Goal: Use online tool/utility: Utilize a website feature to perform a specific function

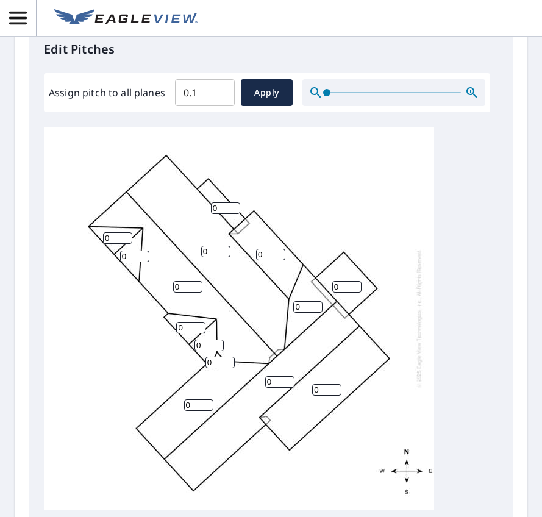
click at [219, 90] on input "0.1" at bounding box center [205, 93] width 60 height 34
click at [219, 90] on input "0.2" at bounding box center [205, 93] width 60 height 34
click at [219, 90] on input "0.3" at bounding box center [205, 93] width 60 height 34
drag, startPoint x: 201, startPoint y: 96, endPoint x: 147, endPoint y: 91, distance: 54.6
click at [148, 91] on div "Assign pitch to all planes 0.3 ​ Apply" at bounding box center [267, 92] width 437 height 27
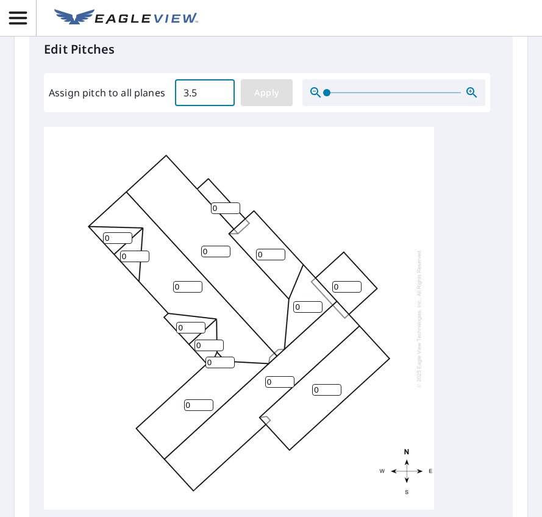
type input "3.5"
click at [281, 99] on span "Apply" at bounding box center [267, 92] width 32 height 15
type input "3.5"
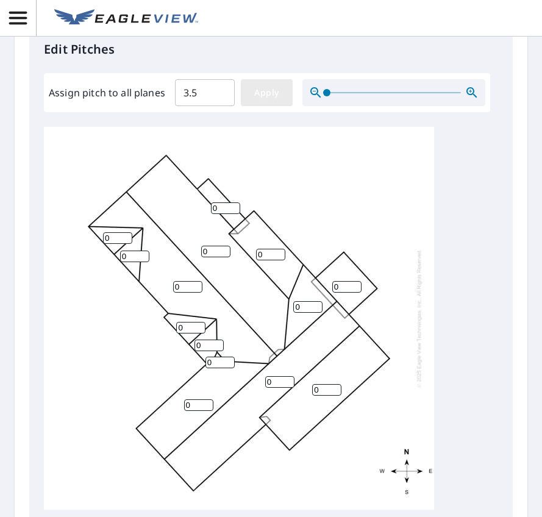
type input "3.5"
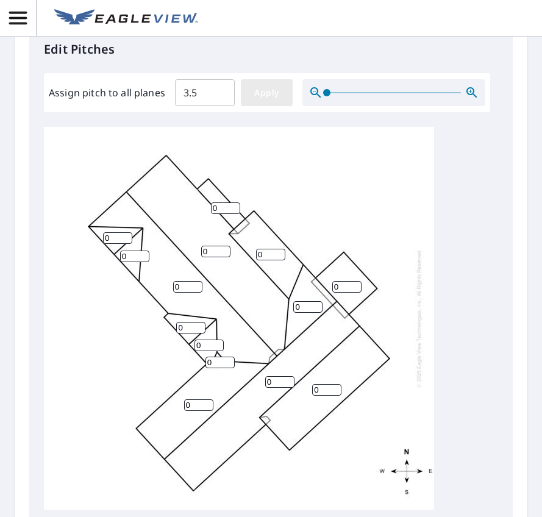
type input "3.5"
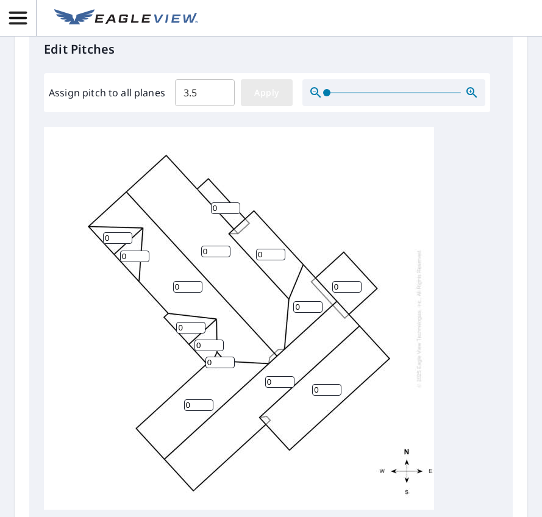
type input "3.5"
drag, startPoint x: 350, startPoint y: 325, endPoint x: 295, endPoint y: 324, distance: 55.5
click at [333, 293] on input "3" at bounding box center [347, 287] width 29 height 12
drag, startPoint x: 333, startPoint y: 322, endPoint x: 311, endPoint y: 320, distance: 21.4
click at [311, 320] on div "3.5 3.5 3.5 3.5 3.5 3.5 3 3.5 3.5 3.5 3.5 3.5 3.5 3.5" at bounding box center [239, 318] width 391 height 383
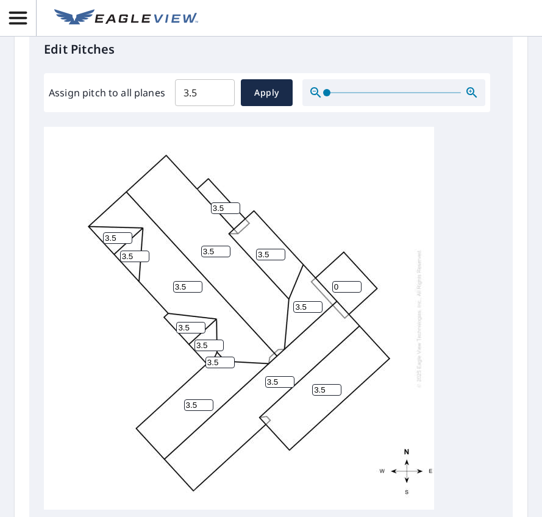
type input "0"
drag, startPoint x: 273, startPoint y: 287, endPoint x: 220, endPoint y: 283, distance: 53.3
click at [220, 283] on div "3.5 3.5 3.5 3.5 3.5 3.5 0 3.5 3.5 3.5 3.5 3.5 3.5 3.5" at bounding box center [239, 318] width 391 height 383
type input "0"
drag, startPoint x: 227, startPoint y: 242, endPoint x: 181, endPoint y: 241, distance: 45.8
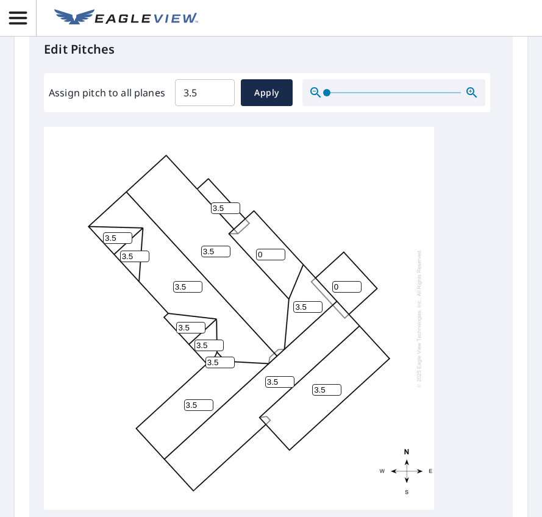
click at [181, 241] on div "3.5 3.5 3.5 3.5 3.5 0 0 3.5 3.5 3.5 3.5 3.5 3.5 3.5" at bounding box center [239, 318] width 391 height 383
type input "0"
drag, startPoint x: 335, startPoint y: 429, endPoint x: 285, endPoint y: 423, distance: 50.3
click at [312, 396] on input "3" at bounding box center [326, 390] width 29 height 12
drag, startPoint x: 300, startPoint y: 424, endPoint x: 284, endPoint y: 425, distance: 15.9
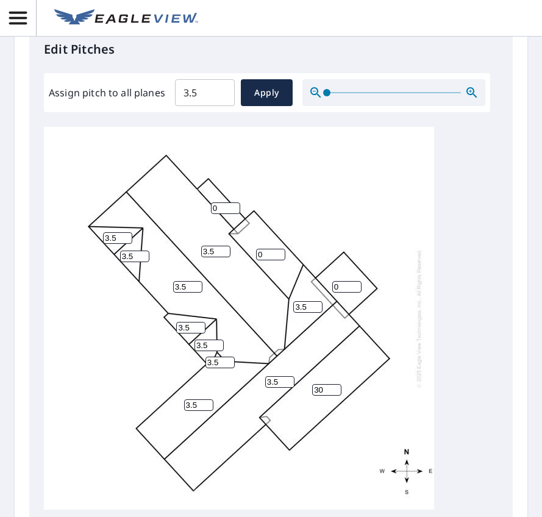
click at [286, 425] on div "3.5 3.5 3.5 30 3.5 0 0 3.5 0 3.5 3.5 3.5 3.5 3.5" at bounding box center [239, 318] width 391 height 383
type input "0"
click at [289, 237] on div "3.5 3.5 3.5 0 3.5 0 0 3.5 0 3.5 3.5 3.5 3.5 3.5" at bounding box center [239, 318] width 391 height 383
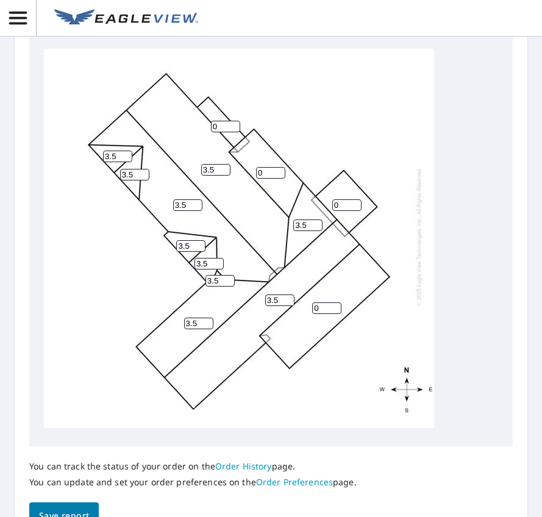
scroll to position [671, 0]
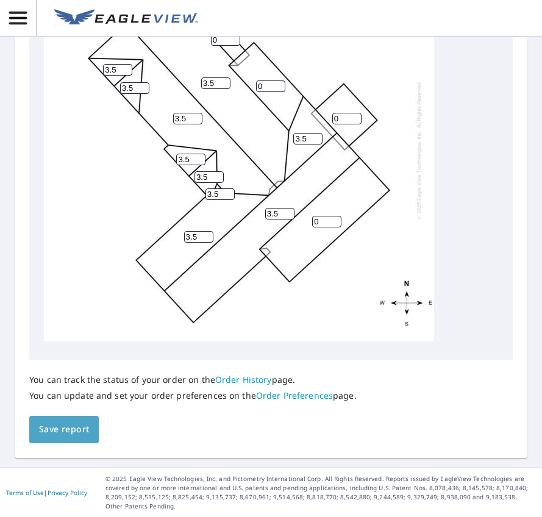
click at [63, 438] on span "Save report" at bounding box center [64, 429] width 50 height 15
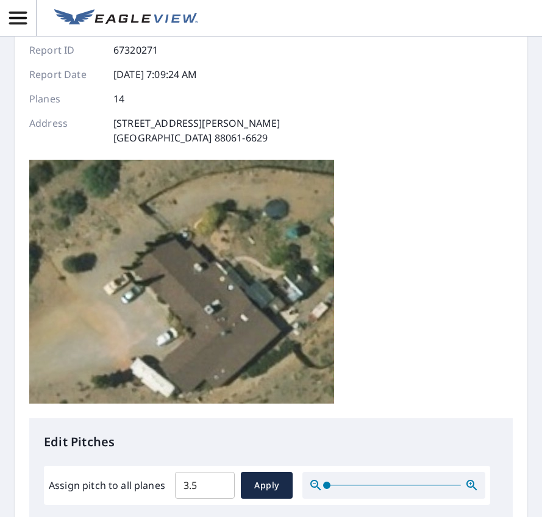
scroll to position [0, 0]
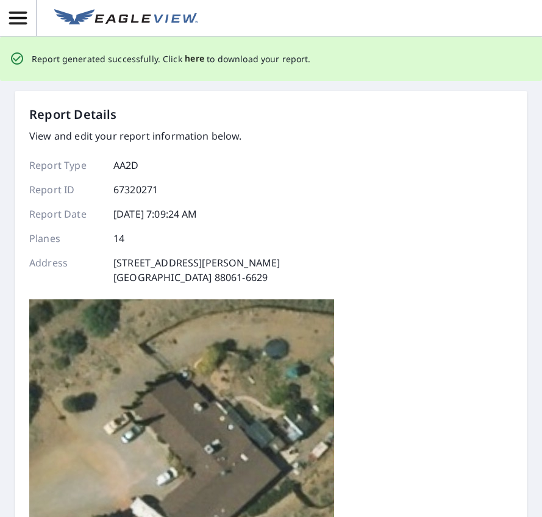
click at [189, 57] on span "here" at bounding box center [195, 58] width 20 height 15
